Goal: Navigation & Orientation: Find specific page/section

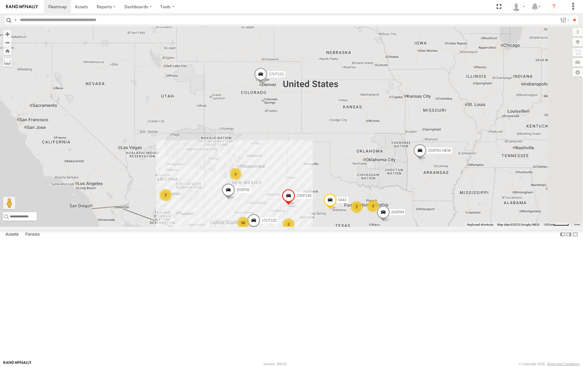
scroll to position [526, 0]
click at [79, 4] on span at bounding box center [81, 7] width 13 height 6
